Goal: Task Accomplishment & Management: Use online tool/utility

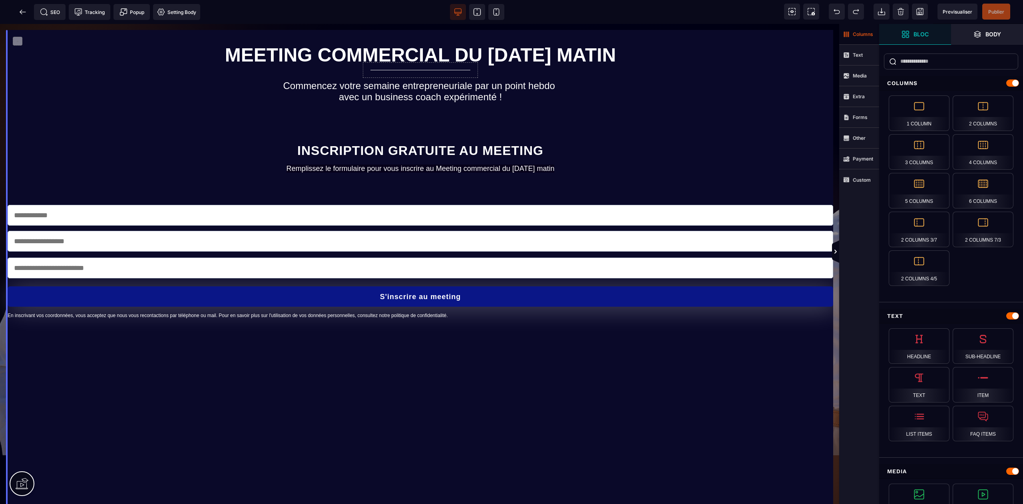
click at [857, 38] on span "Columns" at bounding box center [859, 34] width 40 height 21
click at [857, 34] on strong "Columns" at bounding box center [863, 34] width 20 height 6
click at [857, 56] on strong "Text" at bounding box center [858, 55] width 10 height 6
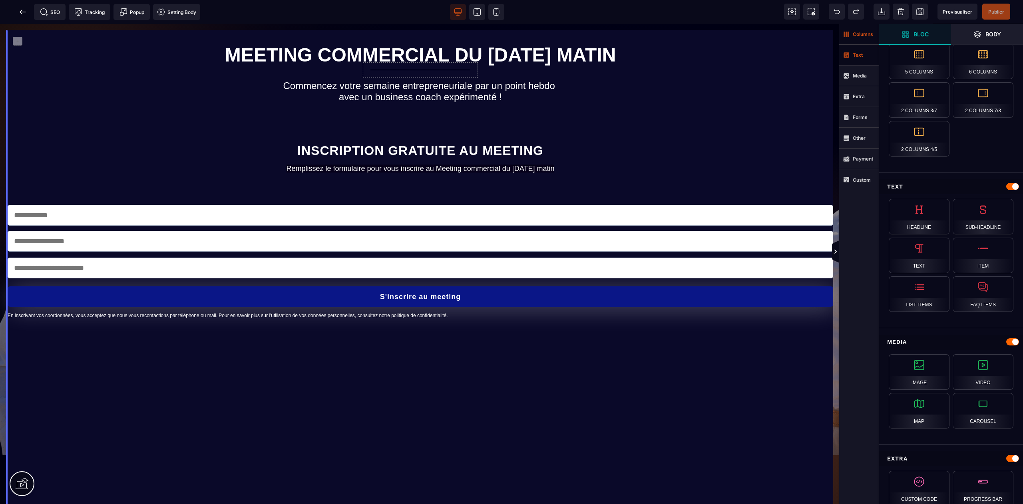
scroll to position [130, 0]
click at [858, 77] on strong "Media" at bounding box center [860, 76] width 14 height 6
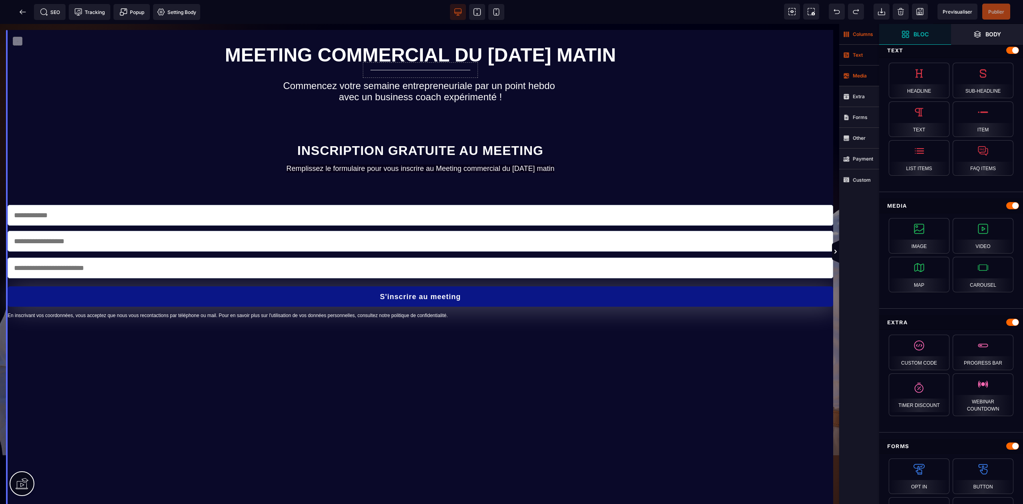
scroll to position [266, 0]
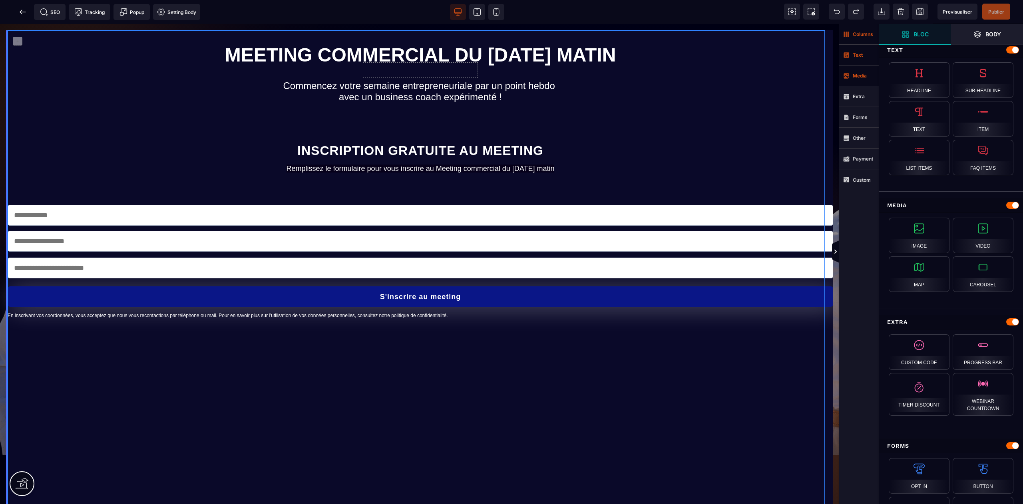
click at [721, 112] on div "MEETING COMMERCIAL DU [DATE] MATIN Commencez votre semaine entrepreneuriale par…" at bounding box center [420, 417] width 825 height 775
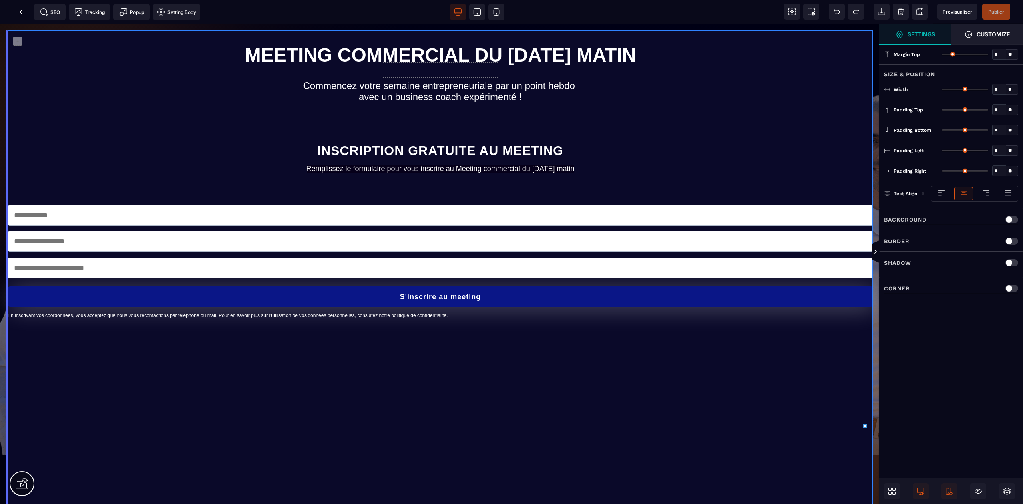
type input "*"
type input "***"
type input "*"
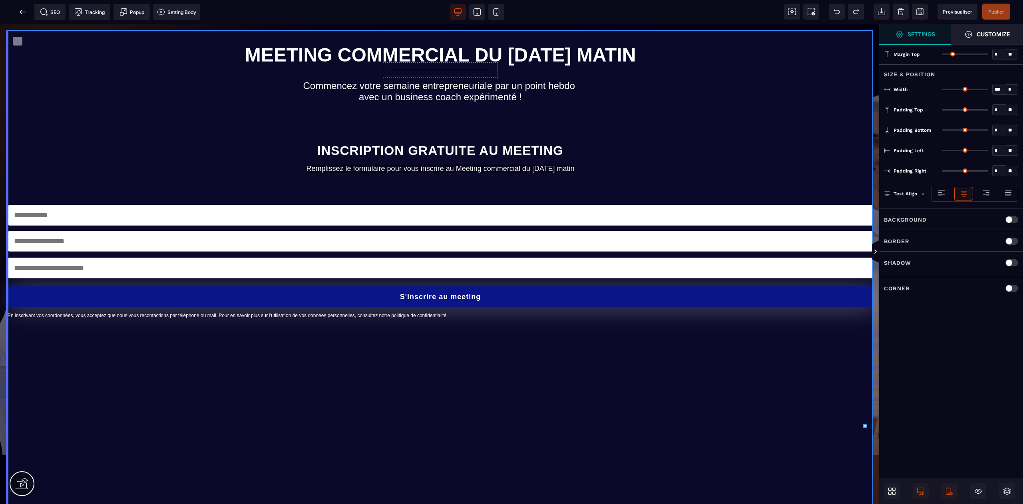
type input "*"
click at [876, 252] on icon at bounding box center [875, 252] width 2 height 4
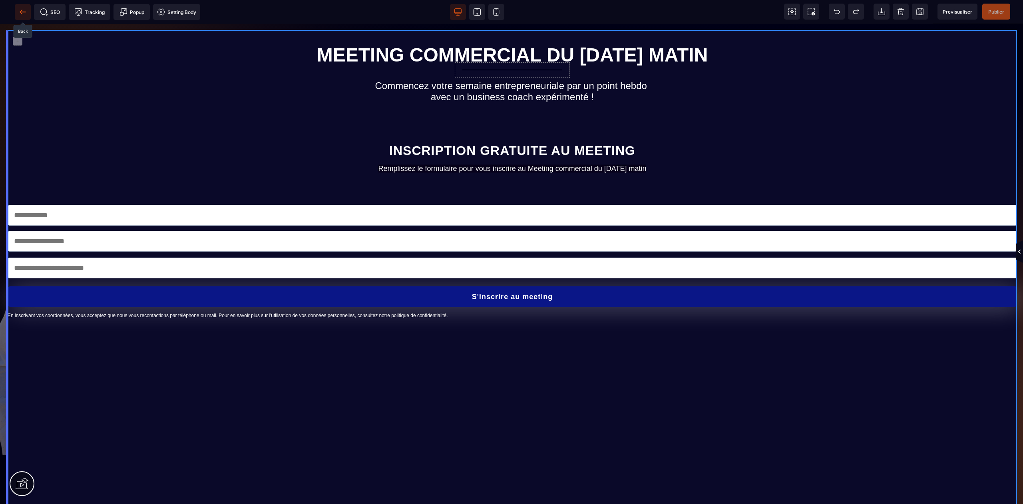
click at [21, 11] on icon at bounding box center [23, 12] width 8 height 8
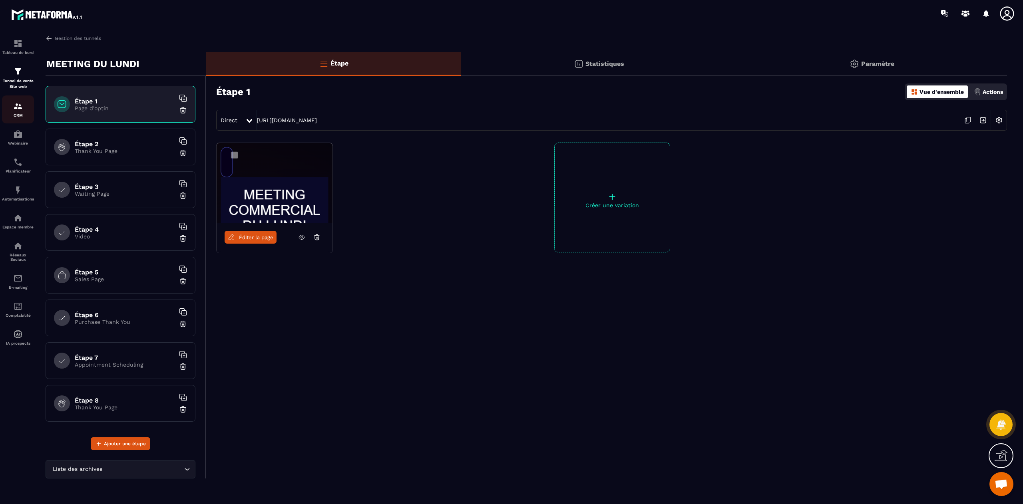
click at [18, 114] on p "CRM" at bounding box center [18, 115] width 32 height 4
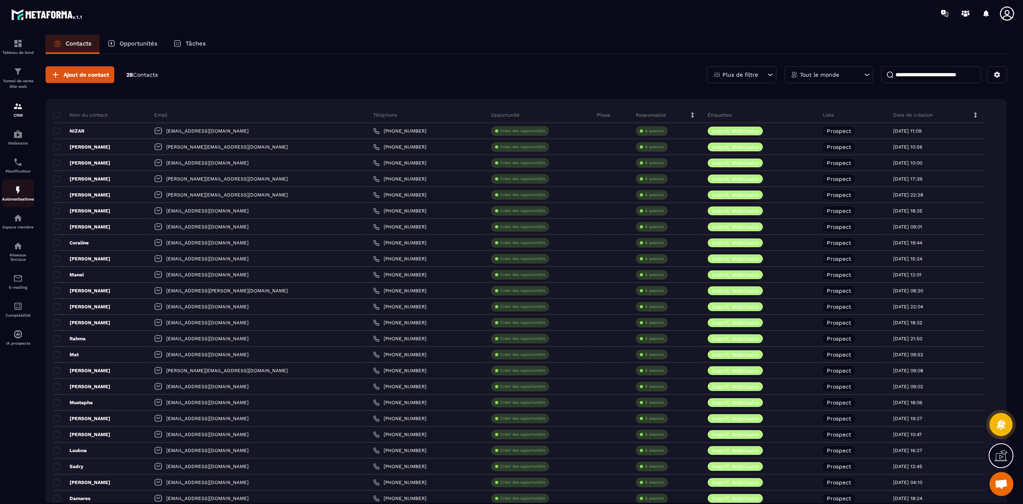
click at [16, 193] on img at bounding box center [18, 190] width 10 height 10
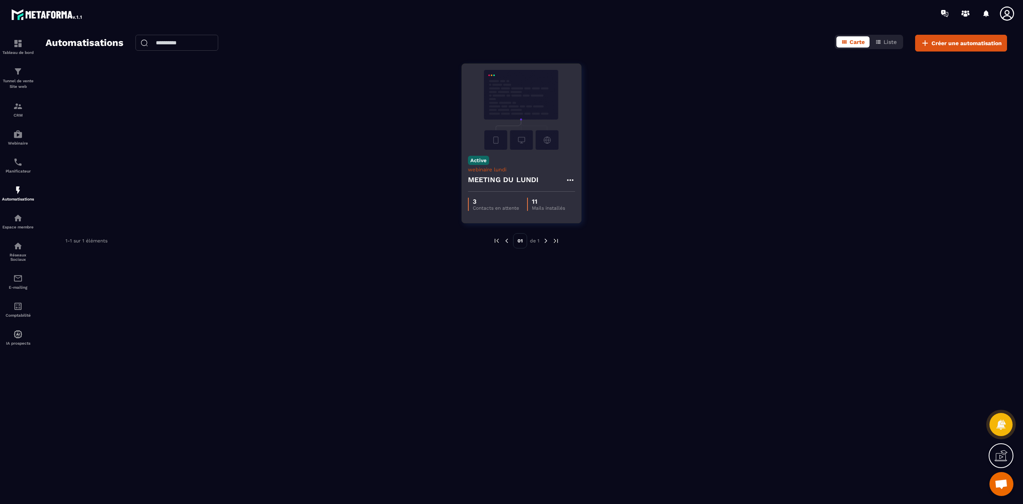
click at [571, 180] on icon at bounding box center [569, 180] width 6 height 2
click at [594, 195] on link "Modifier" at bounding box center [589, 198] width 43 height 18
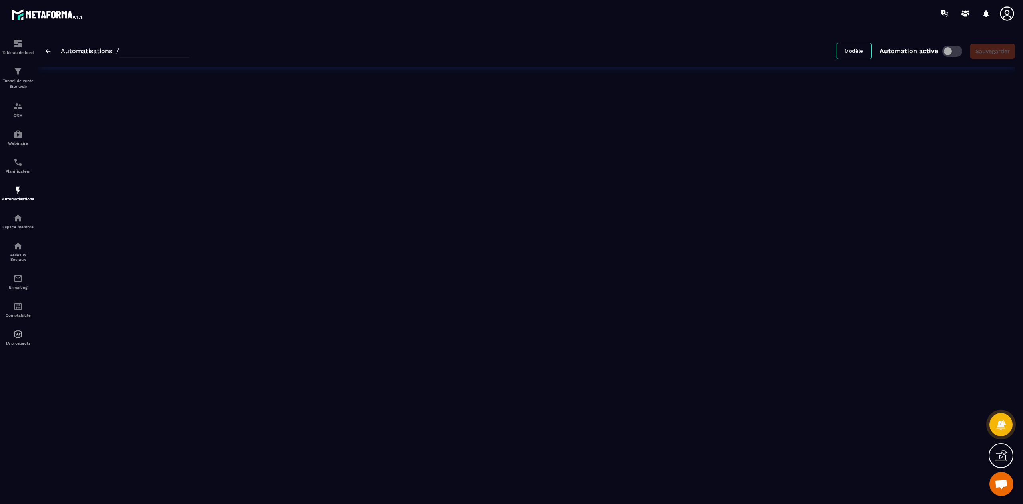
type input "**********"
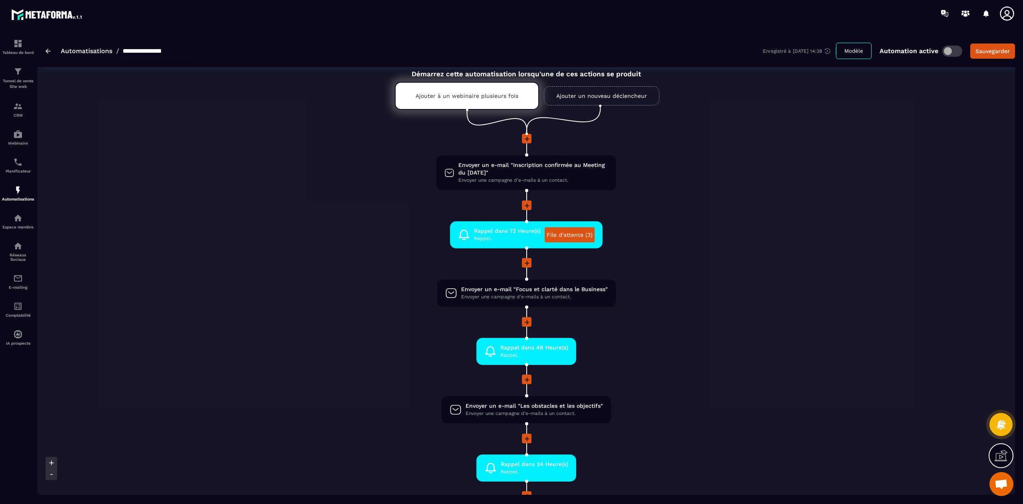
scroll to position [20, 0]
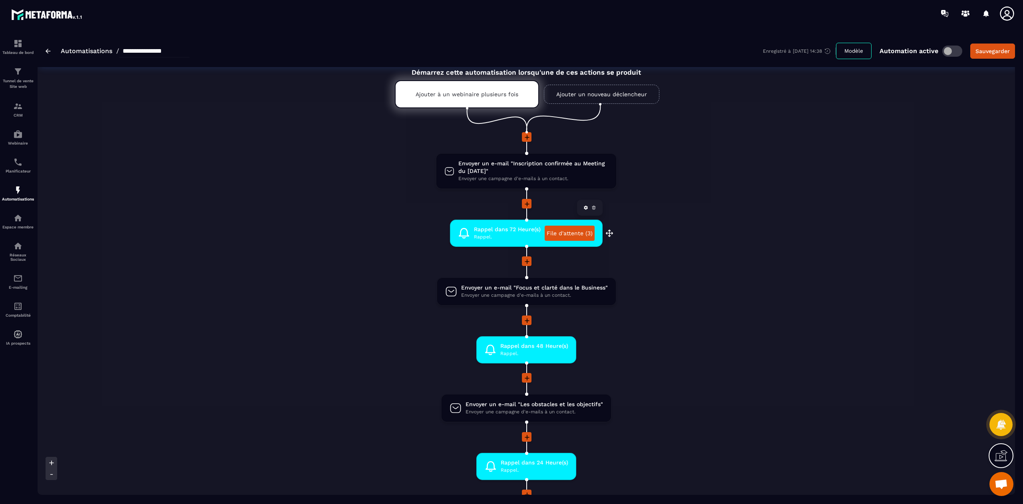
click at [585, 231] on link "File d'attente (3)" at bounding box center [569, 233] width 50 height 15
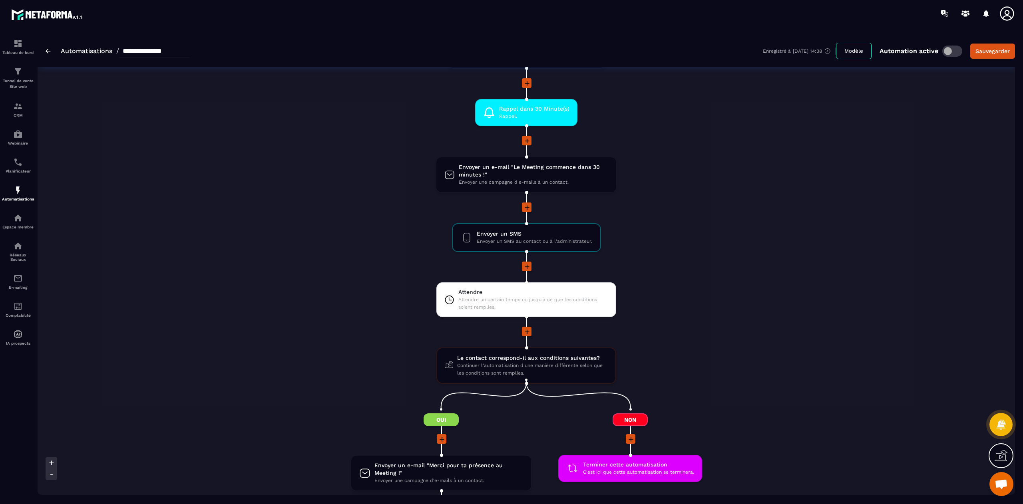
scroll to position [608, 0]
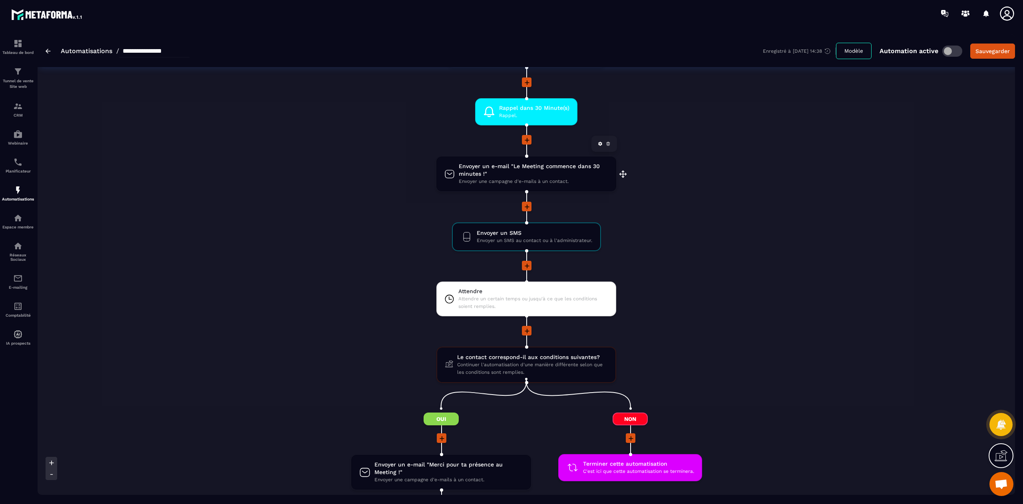
click at [541, 163] on span "Envoyer un e-mail "Le Meeting commence dans 30 minutes !"" at bounding box center [533, 170] width 149 height 15
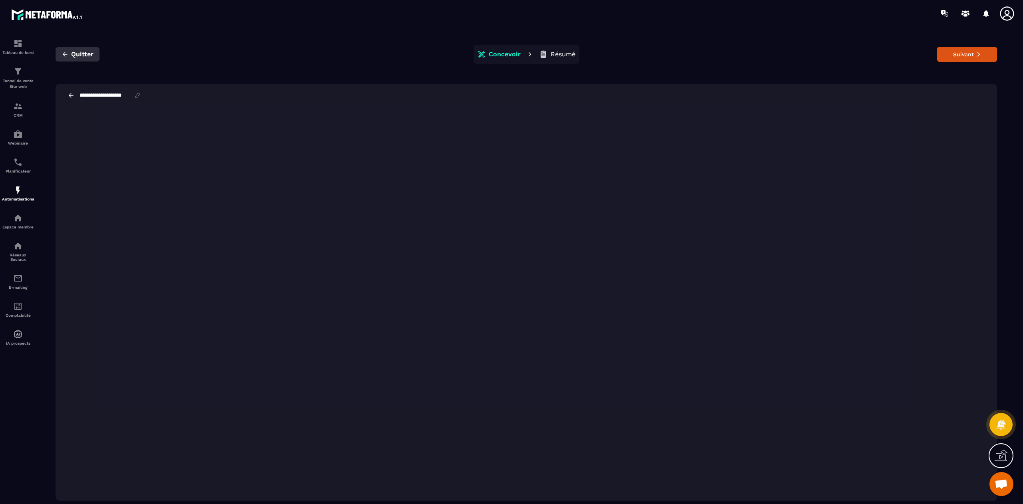
click at [77, 59] on button "Quitter" at bounding box center [78, 54] width 44 height 14
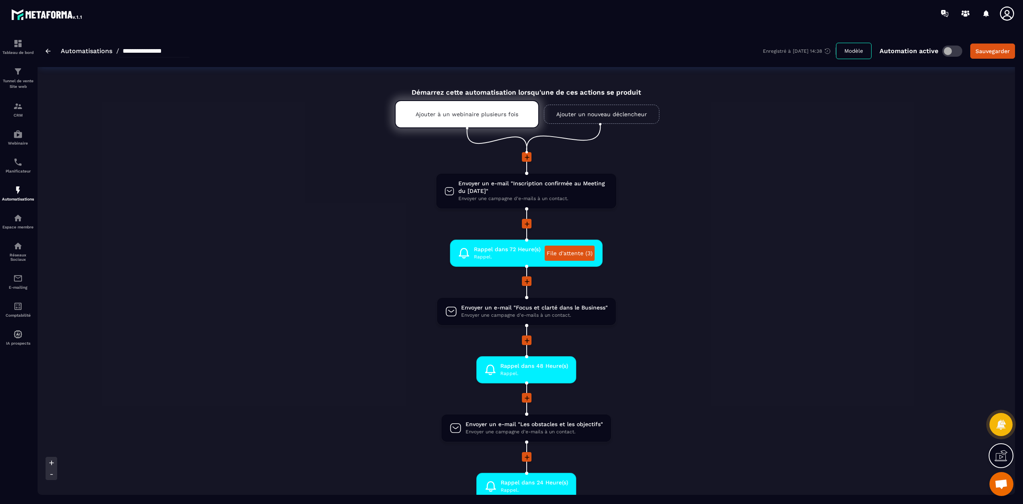
click at [45, 57] on div "**********" at bounding box center [526, 51] width 977 height 32
click at [47, 52] on img at bounding box center [48, 51] width 5 height 5
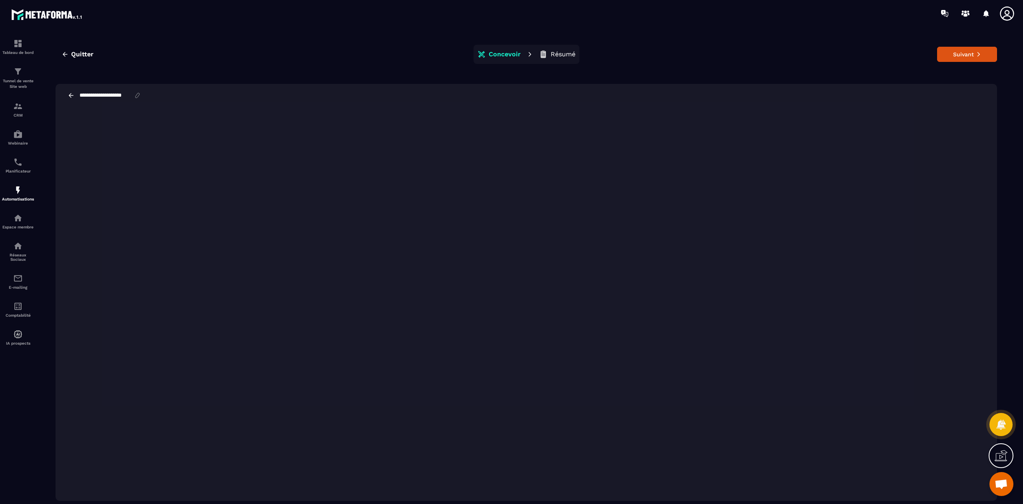
click at [71, 93] on icon at bounding box center [71, 95] width 7 height 7
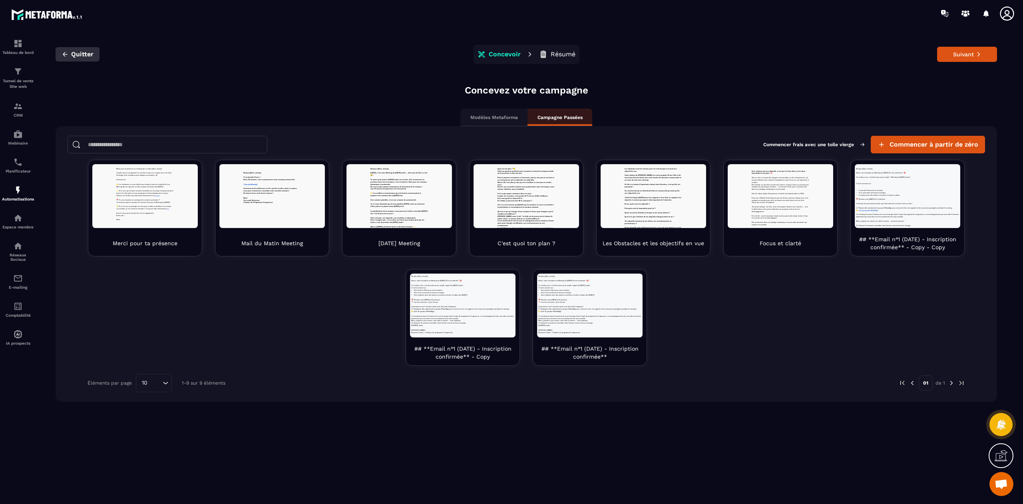
click at [77, 51] on span "Quitter" at bounding box center [82, 54] width 22 height 8
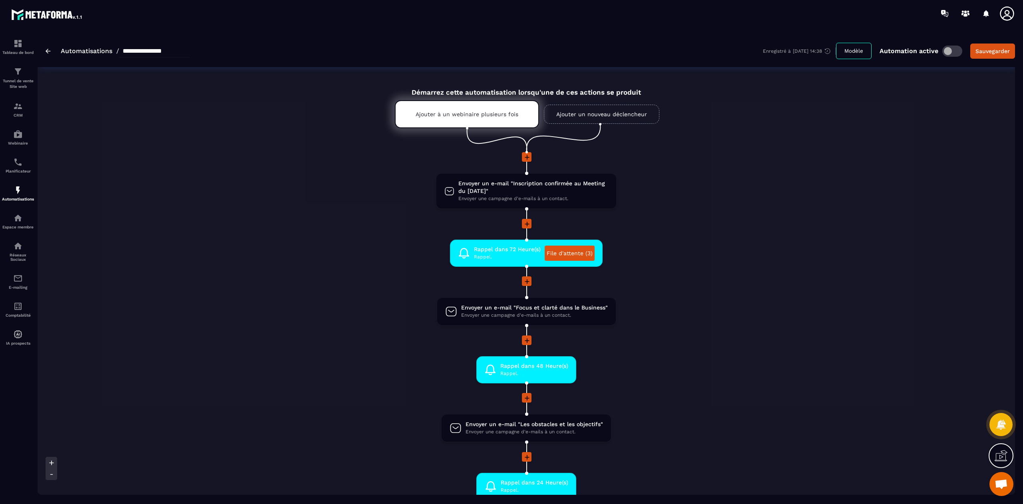
click at [50, 49] on img at bounding box center [48, 51] width 5 height 5
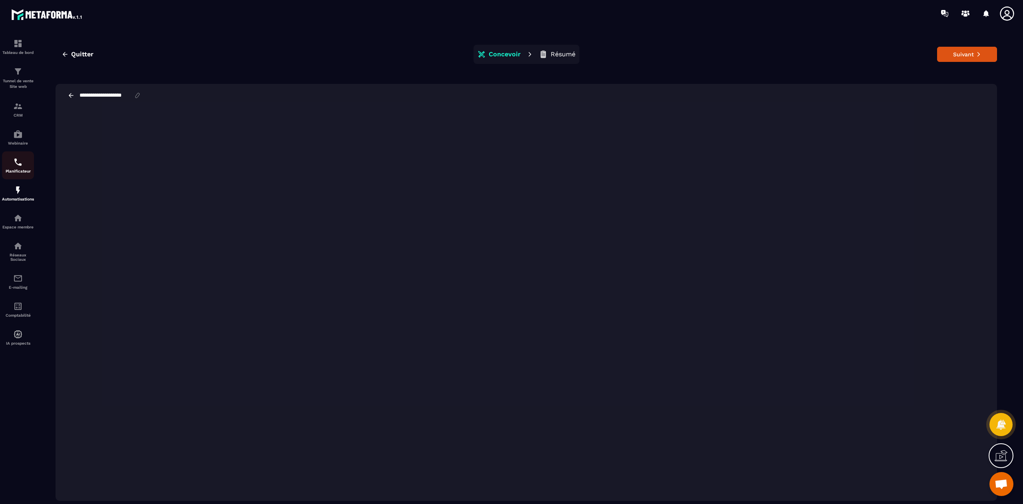
click at [8, 162] on div "Planificateur" at bounding box center [18, 165] width 32 height 16
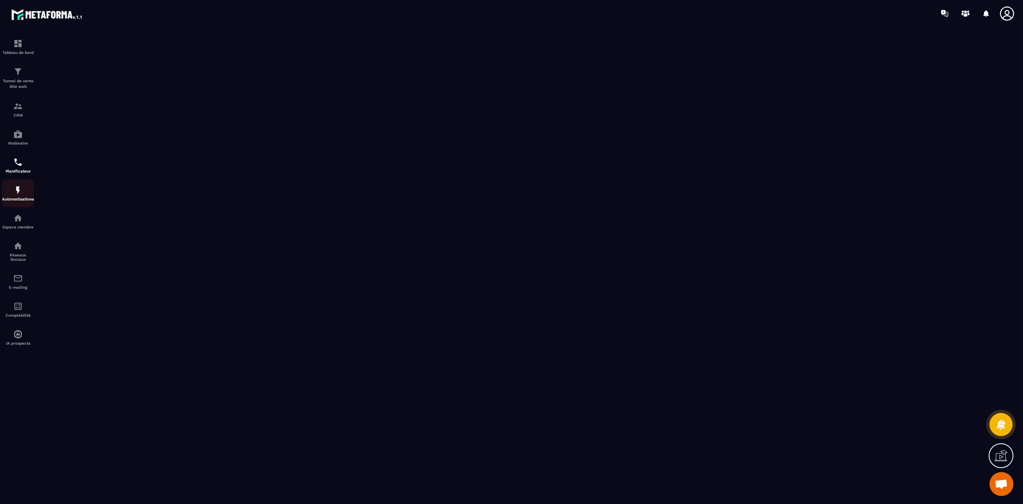
click at [22, 193] on img at bounding box center [18, 190] width 10 height 10
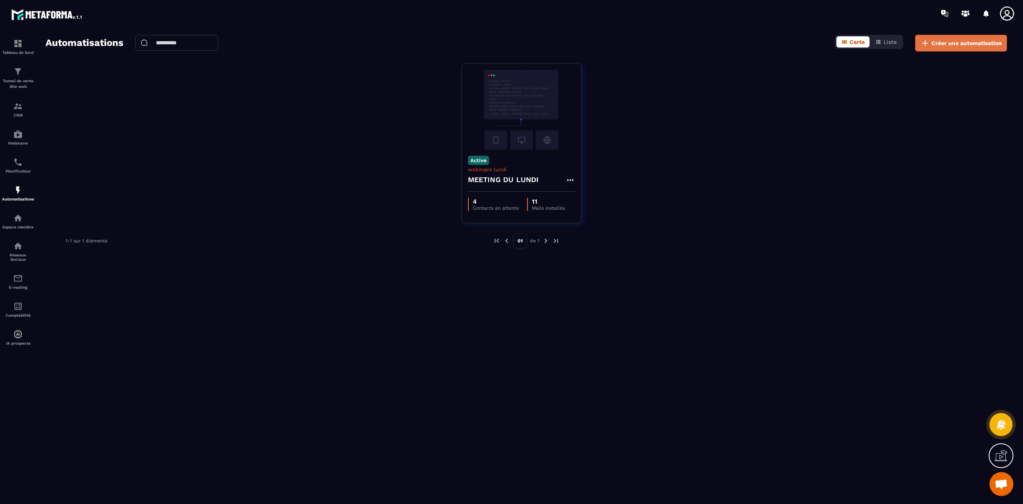
click at [961, 42] on span "Créer une automatisation" at bounding box center [966, 43] width 70 height 8
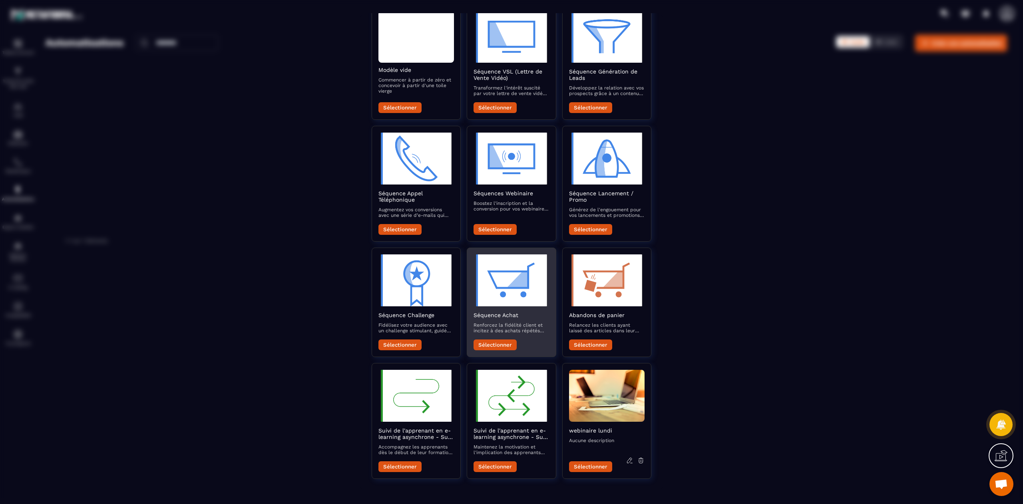
scroll to position [66, 0]
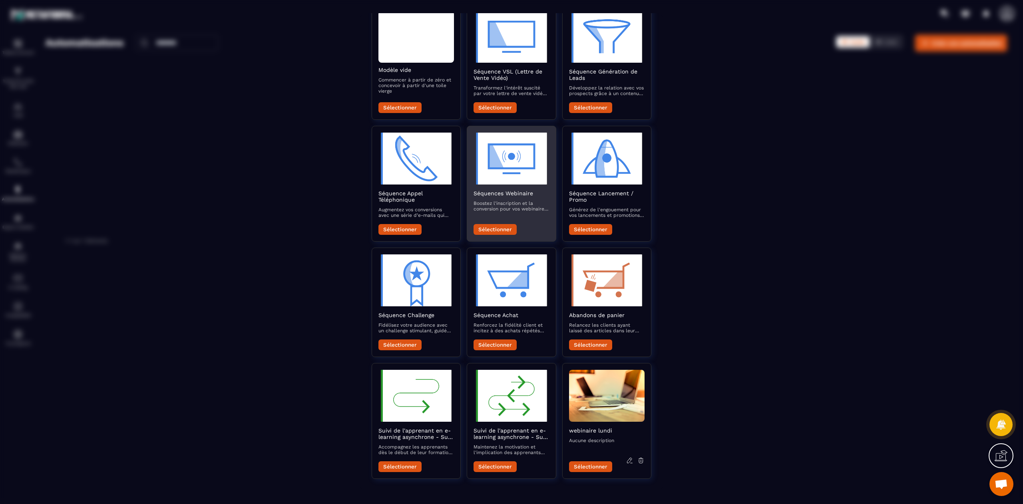
click at [495, 225] on button "Sélectionner" at bounding box center [494, 229] width 43 height 11
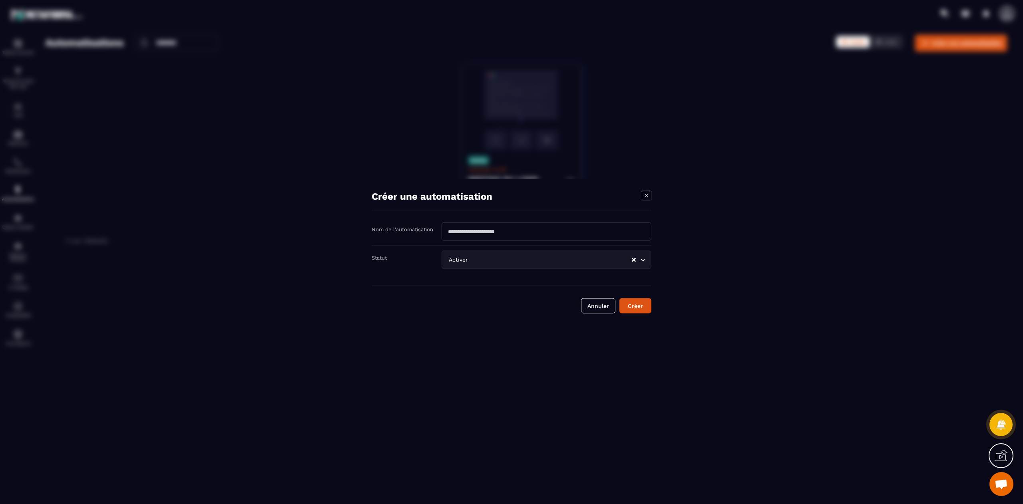
click at [492, 232] on input "Modal window" at bounding box center [546, 232] width 210 height 18
type input "**********"
click at [639, 308] on button "Créer" at bounding box center [635, 305] width 32 height 15
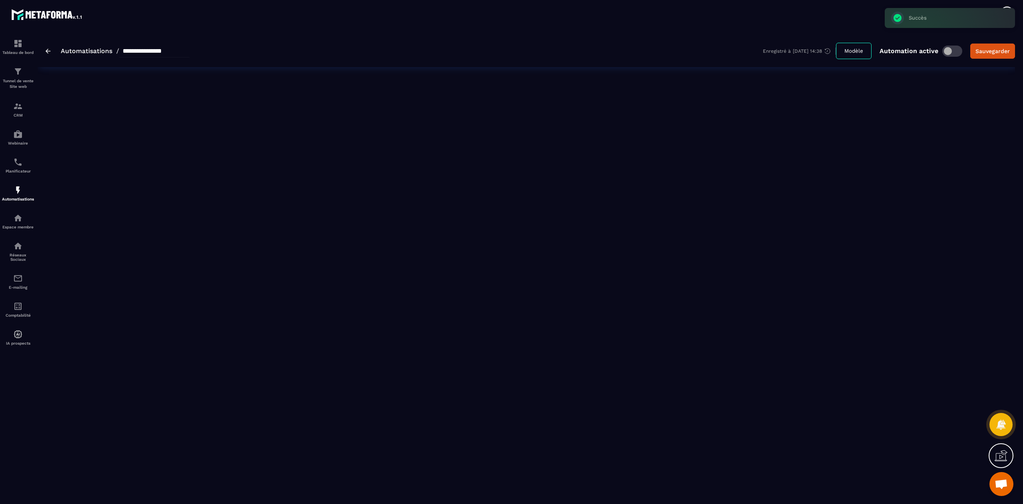
type input "**********"
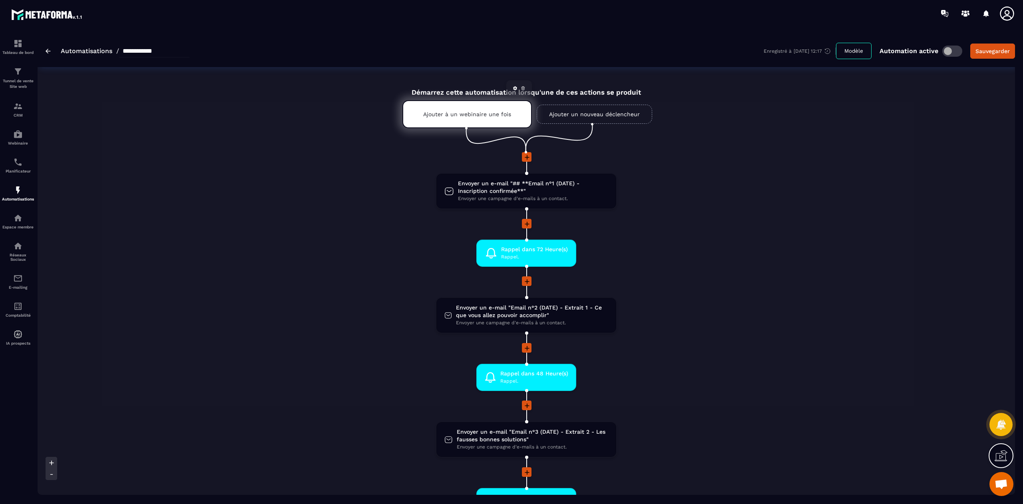
click at [471, 116] on p "Ajouter à un webinaire une fois" at bounding box center [467, 114] width 88 height 6
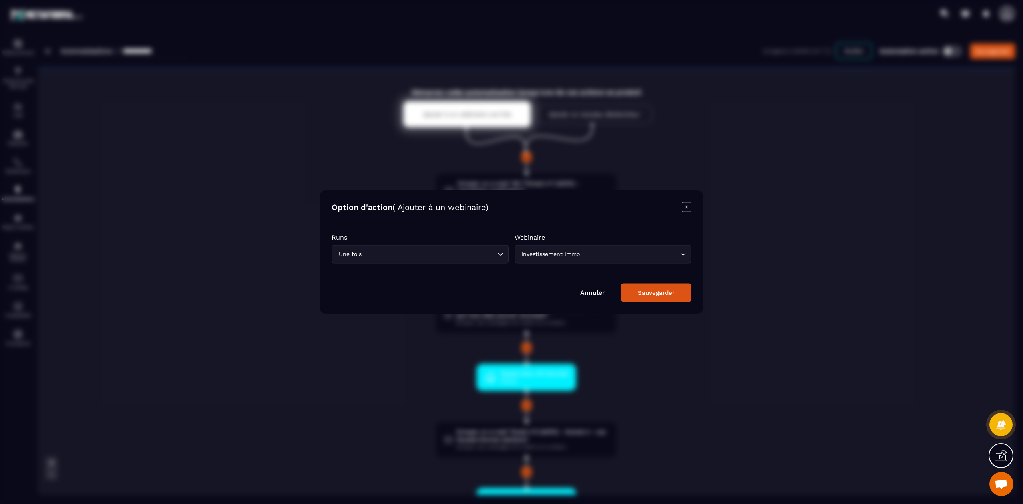
click at [686, 209] on icon "Modal window" at bounding box center [687, 208] width 10 height 10
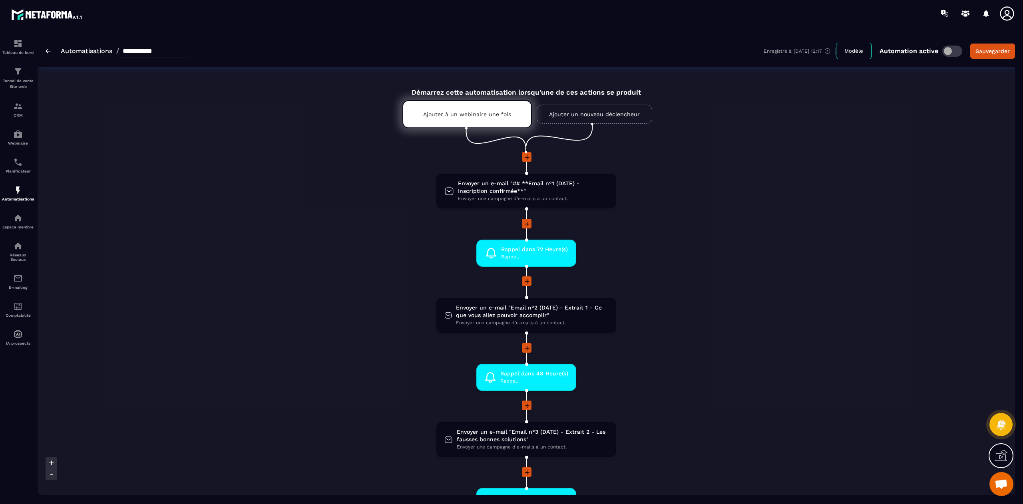
click at [581, 113] on link "Ajouter un nouveau déclencheur" at bounding box center [594, 114] width 115 height 19
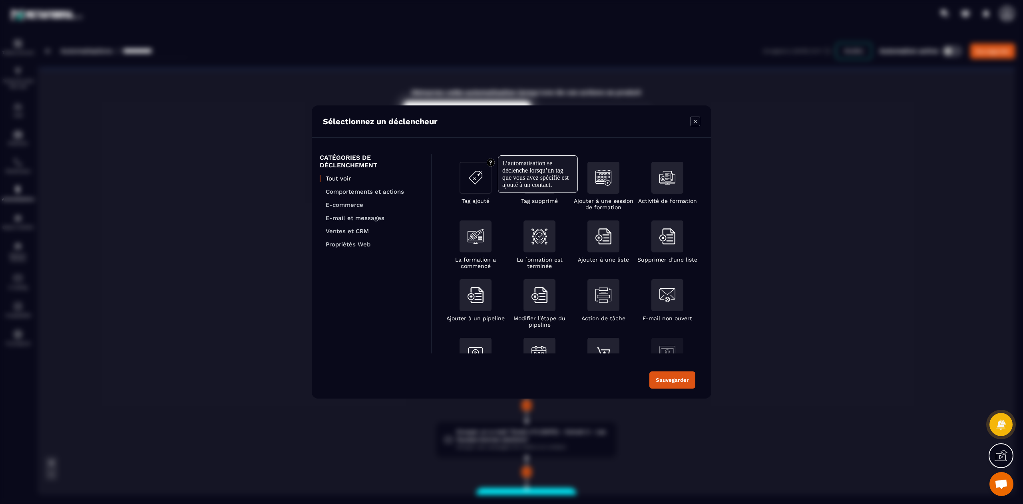
click at [479, 187] on div "Modal window" at bounding box center [475, 178] width 32 height 32
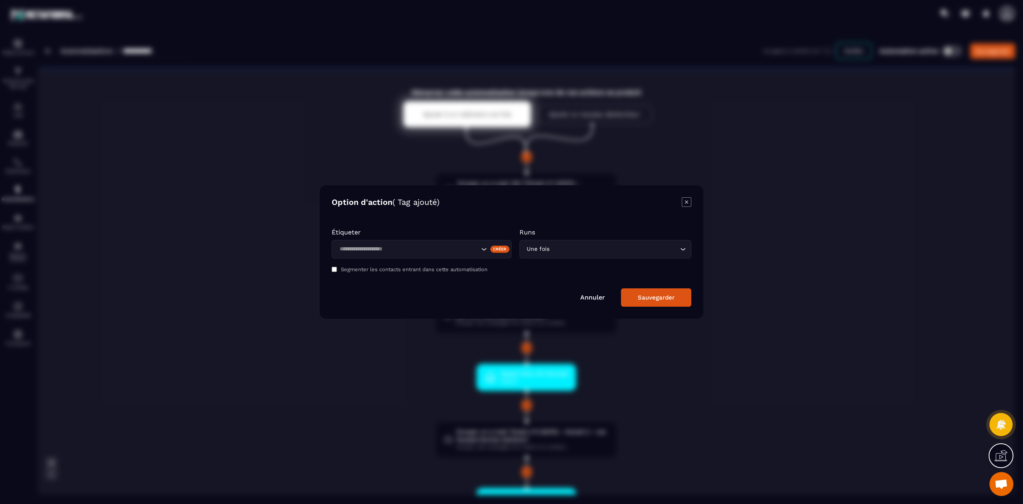
click at [403, 247] on input "Search for option" at bounding box center [408, 249] width 142 height 9
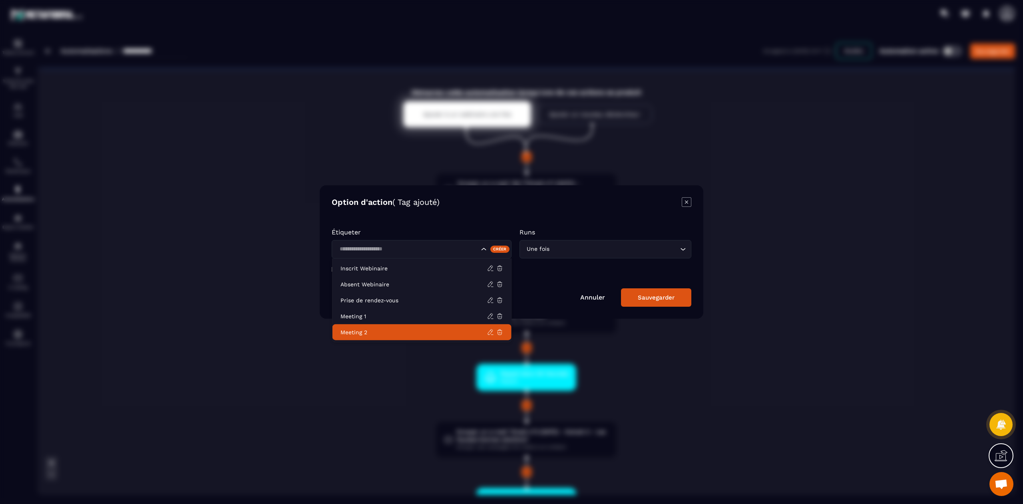
click at [386, 330] on p "Meeting 2" at bounding box center [413, 332] width 147 height 8
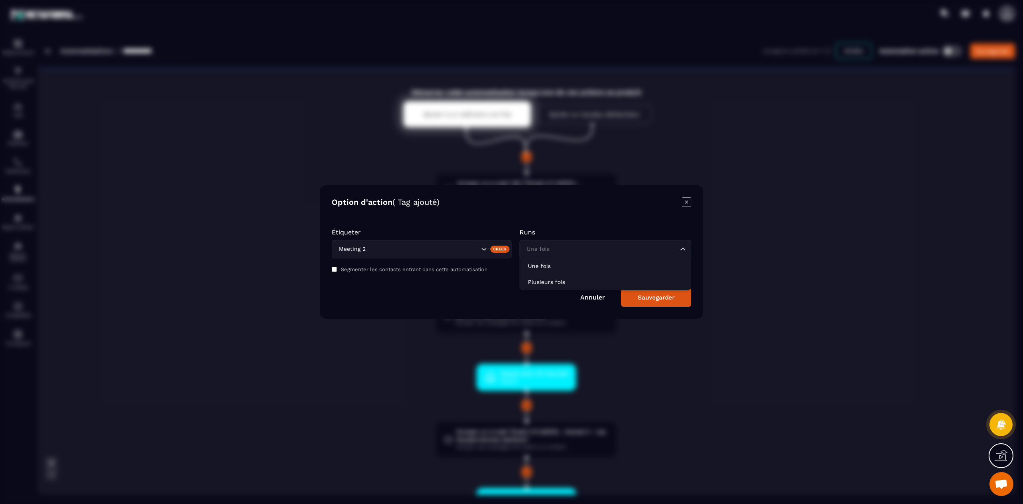
click at [574, 251] on input "Search for option" at bounding box center [601, 249] width 153 height 9
click at [572, 279] on p "Plusieurs fois" at bounding box center [605, 282] width 155 height 8
click at [662, 299] on div "Sauvegarder" at bounding box center [656, 297] width 37 height 7
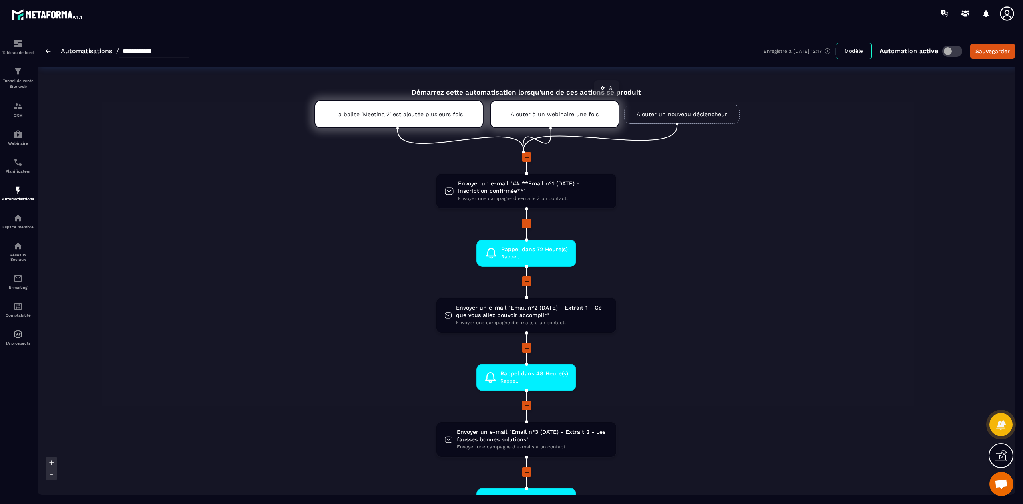
click at [608, 88] on icon at bounding box center [610, 88] width 5 height 5
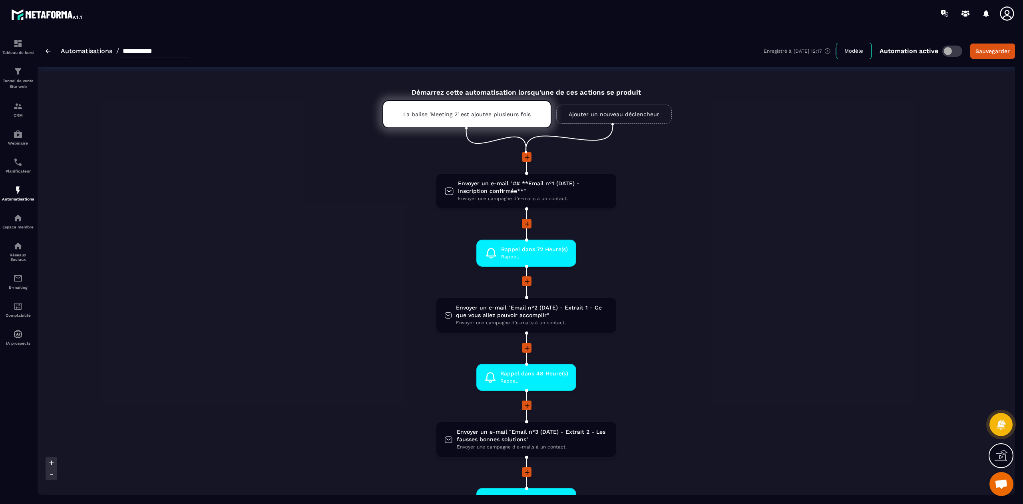
click at [527, 156] on icon at bounding box center [527, 157] width 8 height 8
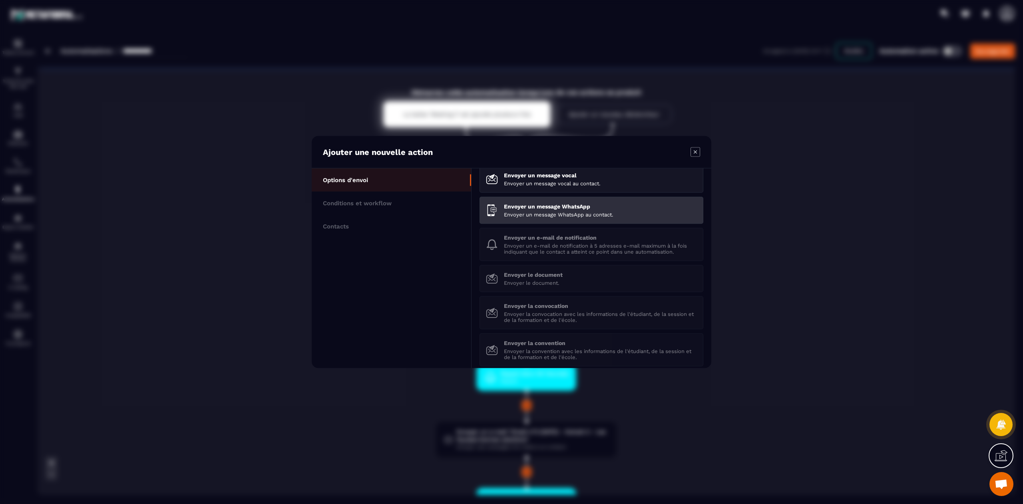
scroll to position [116, 0]
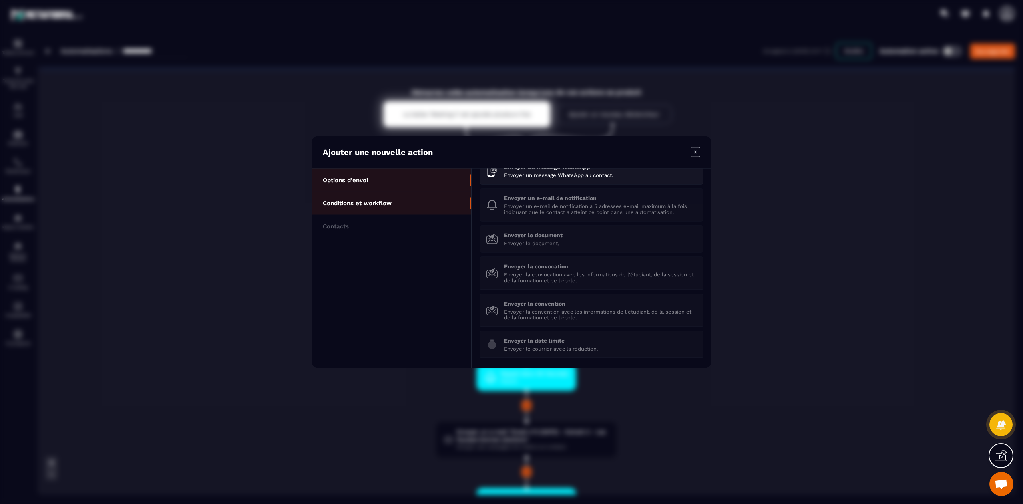
click at [405, 215] on li "Conditions et workflow" at bounding box center [391, 226] width 159 height 23
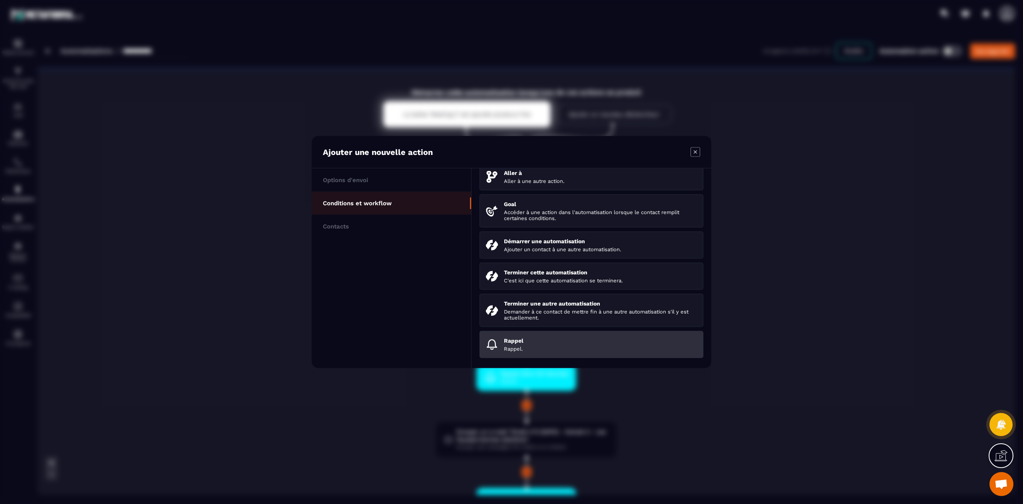
click at [572, 343] on p "Rappel" at bounding box center [600, 341] width 193 height 6
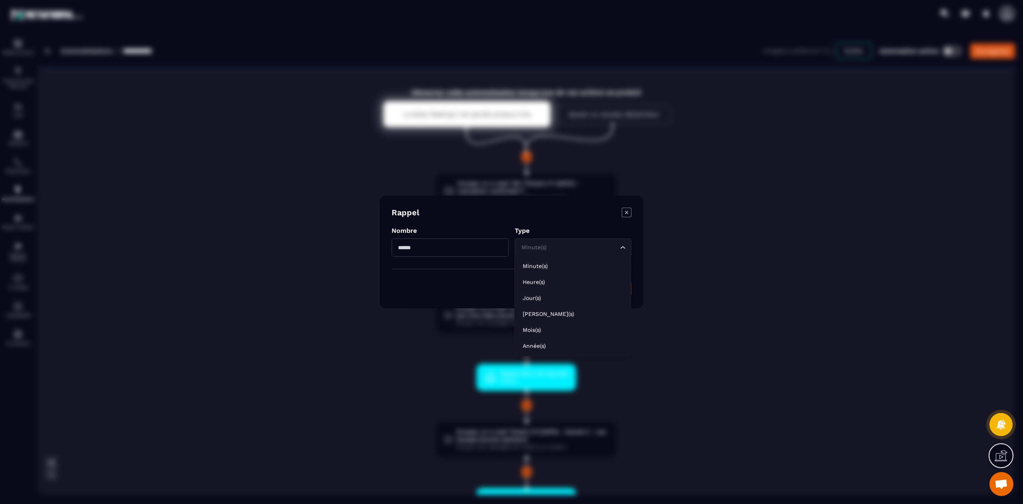
click at [534, 254] on div "Minute(s) Loading..." at bounding box center [573, 247] width 117 height 18
click at [543, 295] on p "Jour(s)" at bounding box center [573, 298] width 100 height 8
click at [456, 246] on input "Modal window" at bounding box center [449, 247] width 117 height 18
type input "*"
click at [602, 289] on div "Sauvegarder" at bounding box center [609, 289] width 34 height 8
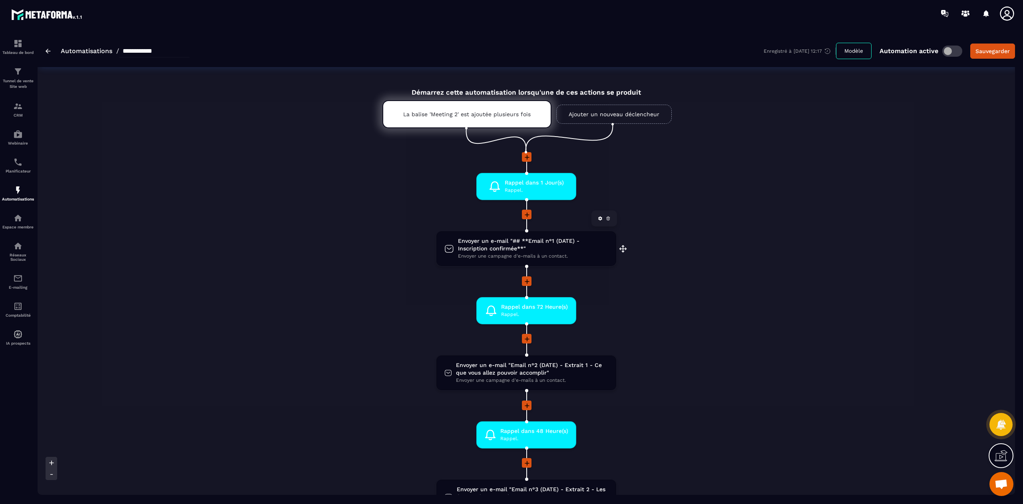
click at [514, 246] on span "Envoyer un e-mail "## **Email n°1 (DATE) - Inscription confirmée**"" at bounding box center [533, 244] width 150 height 15
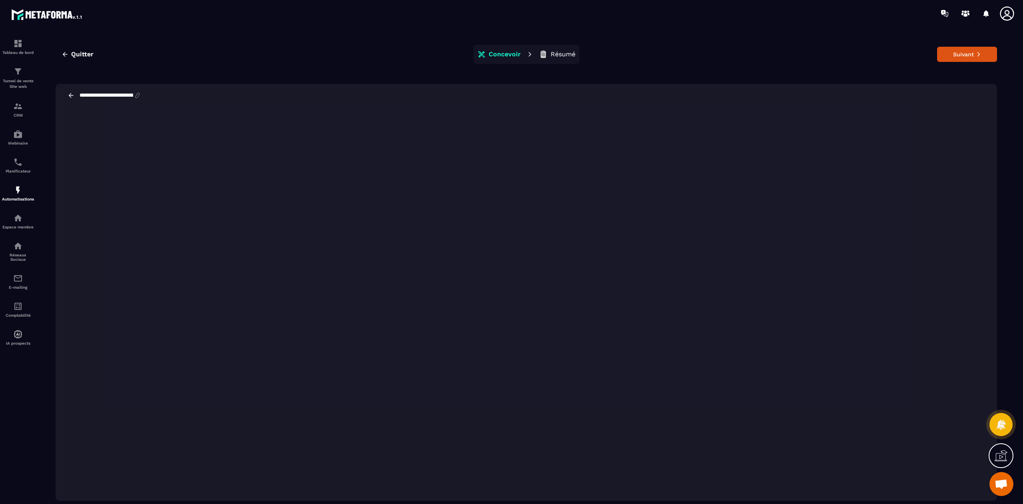
click at [70, 93] on icon at bounding box center [71, 95] width 7 height 7
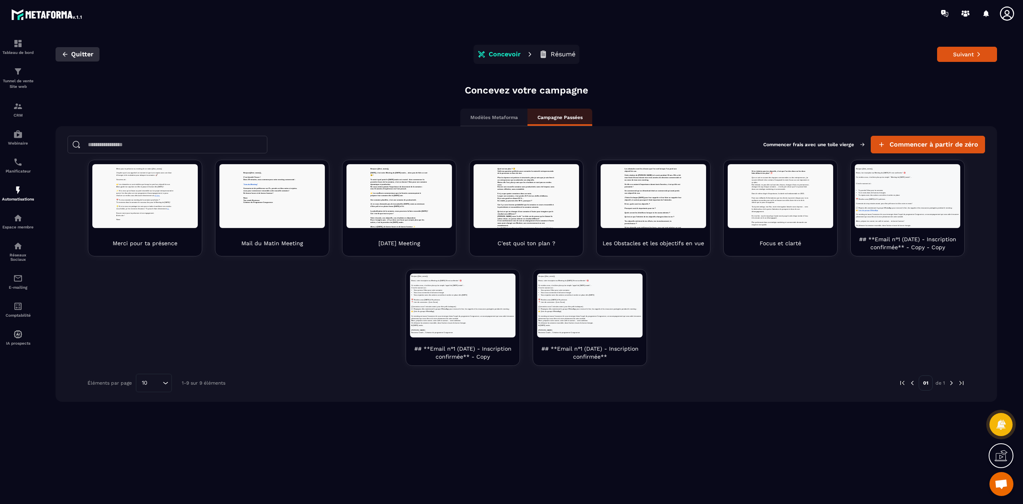
click at [61, 58] on button "Quitter" at bounding box center [78, 54] width 44 height 14
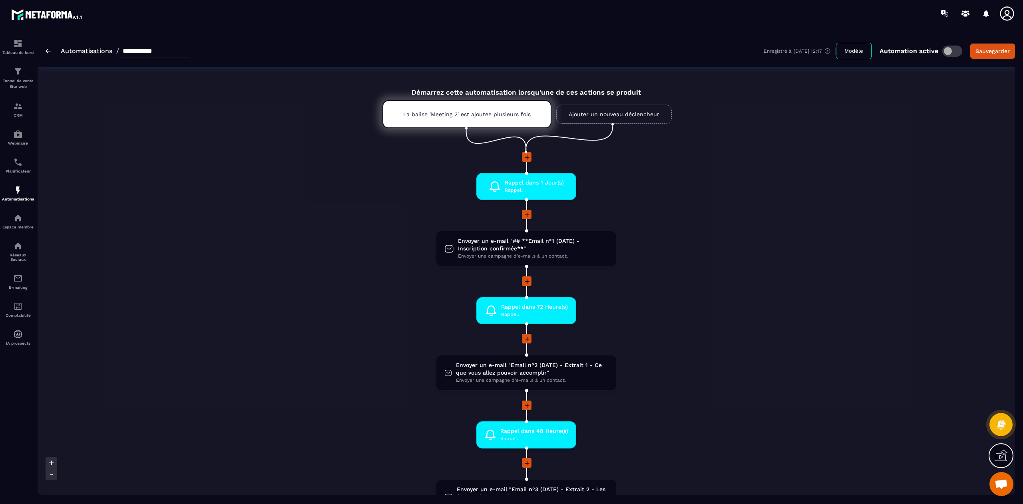
click at [525, 213] on icon at bounding box center [527, 215] width 8 height 8
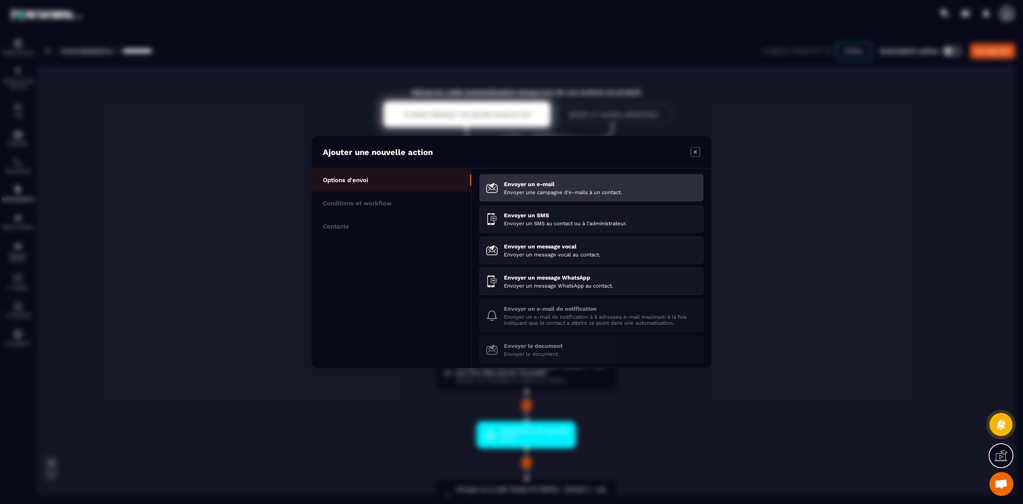
click at [541, 185] on p "Envoyer un e-mail" at bounding box center [600, 184] width 193 height 6
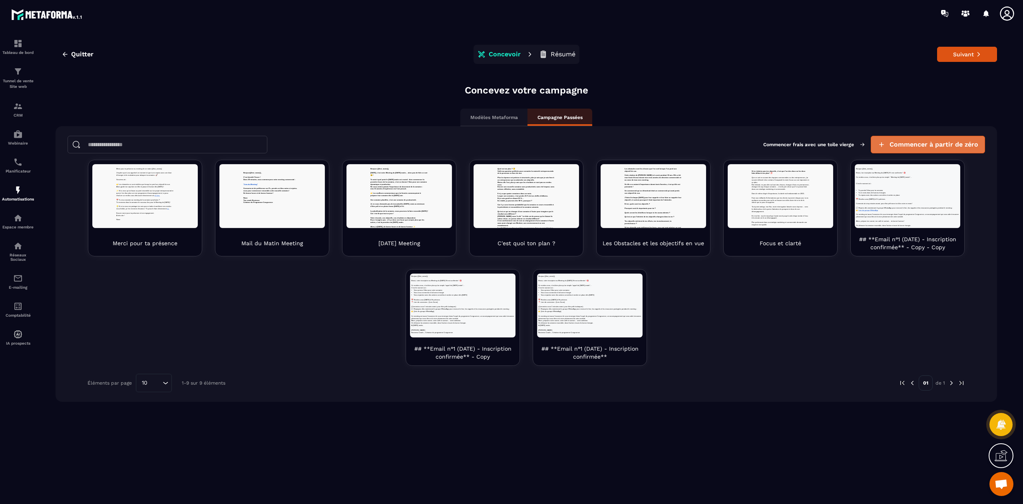
click at [914, 147] on span "Commencer à partir de zéro" at bounding box center [933, 145] width 89 height 8
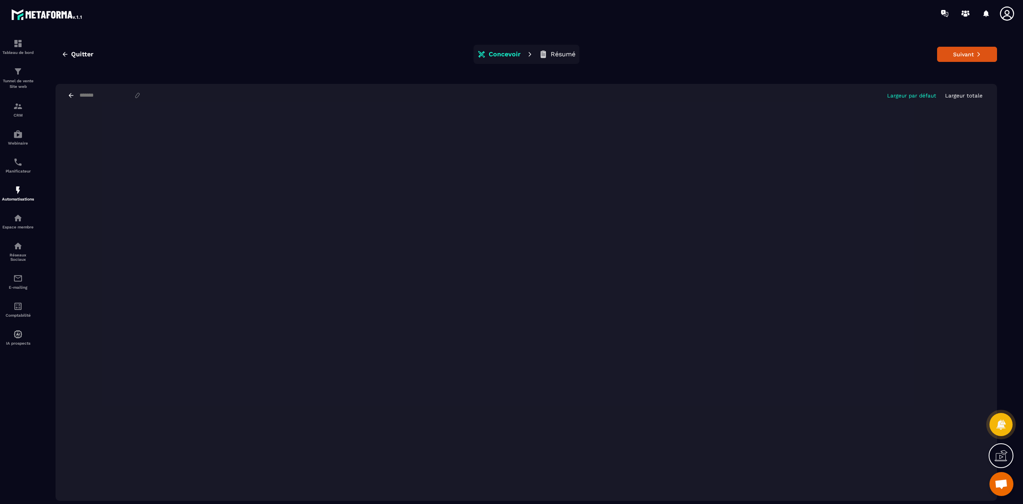
click at [562, 165] on div at bounding box center [526, 304] width 941 height 394
click at [964, 58] on button "Suivant" at bounding box center [967, 54] width 60 height 15
click at [111, 94] on input at bounding box center [106, 95] width 55 height 7
type input "**********"
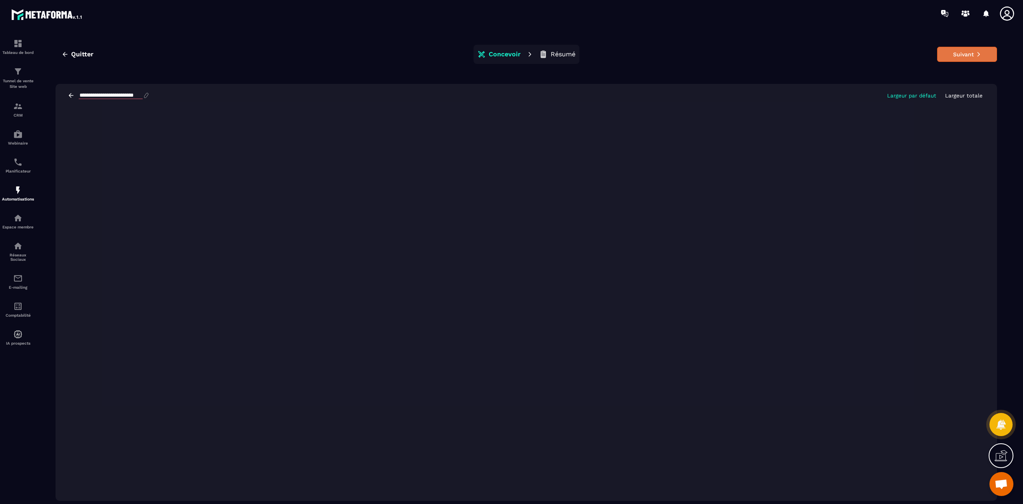
click at [955, 54] on button "Suivant" at bounding box center [967, 54] width 60 height 15
click at [512, 318] on div at bounding box center [511, 252] width 1023 height 504
